Goal: Information Seeking & Learning: Learn about a topic

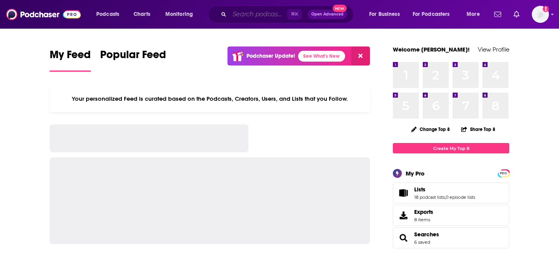
click at [266, 15] on input "Search podcasts, credits, & more..." at bounding box center [258, 14] width 58 height 12
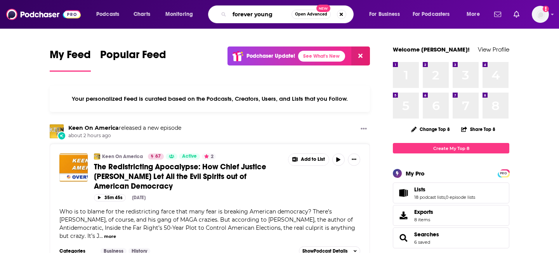
type input "forever young"
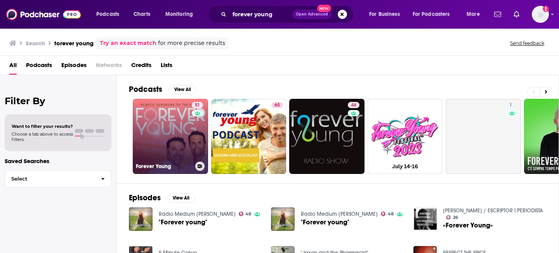
click at [180, 143] on link "51 Forever Young" at bounding box center [170, 136] width 75 height 75
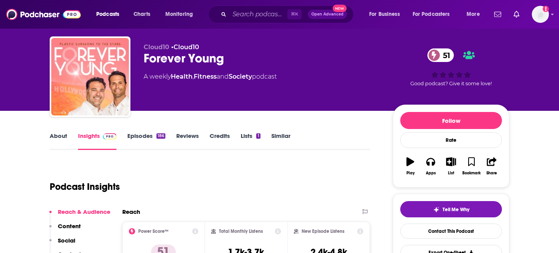
scroll to position [11, 0]
